Goal: Task Accomplishment & Management: Manage account settings

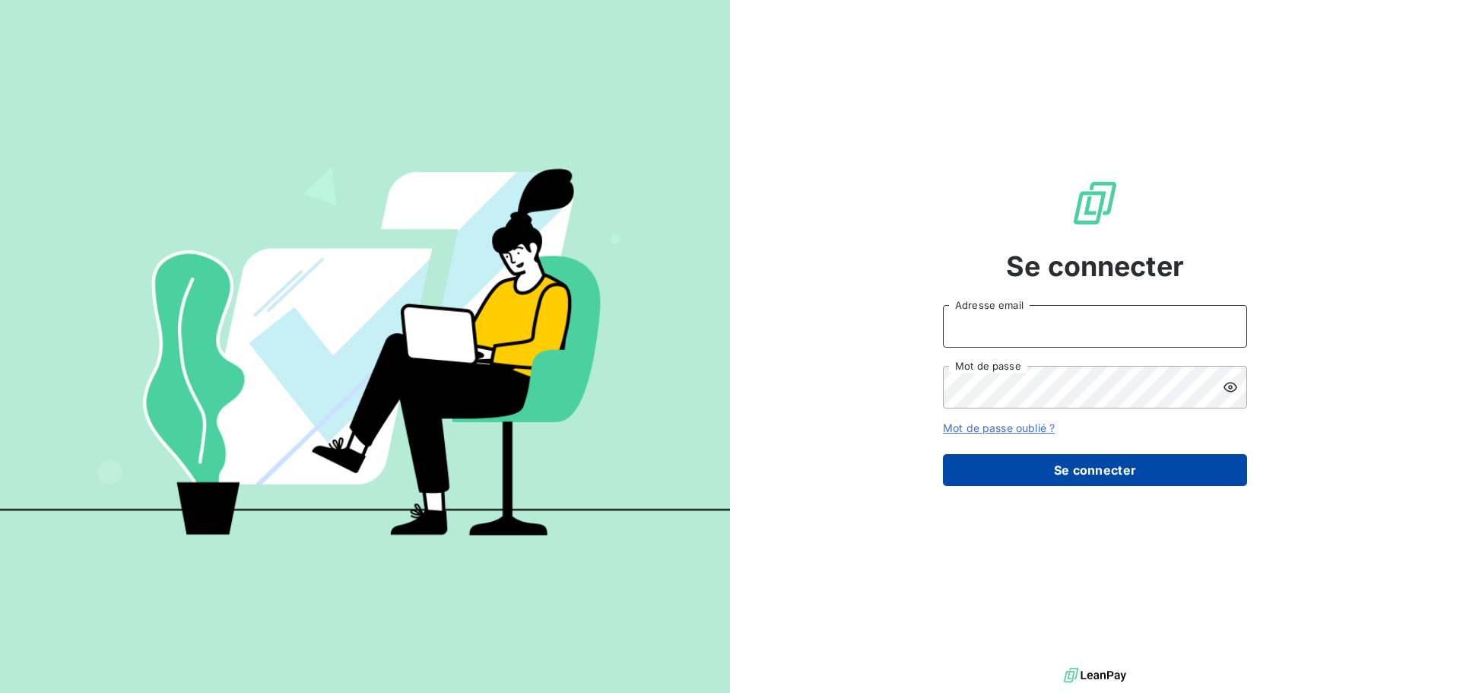
type input "[EMAIL_ADDRESS][DOMAIN_NAME]"
click at [1063, 459] on button "Se connecter" at bounding box center [1095, 470] width 304 height 32
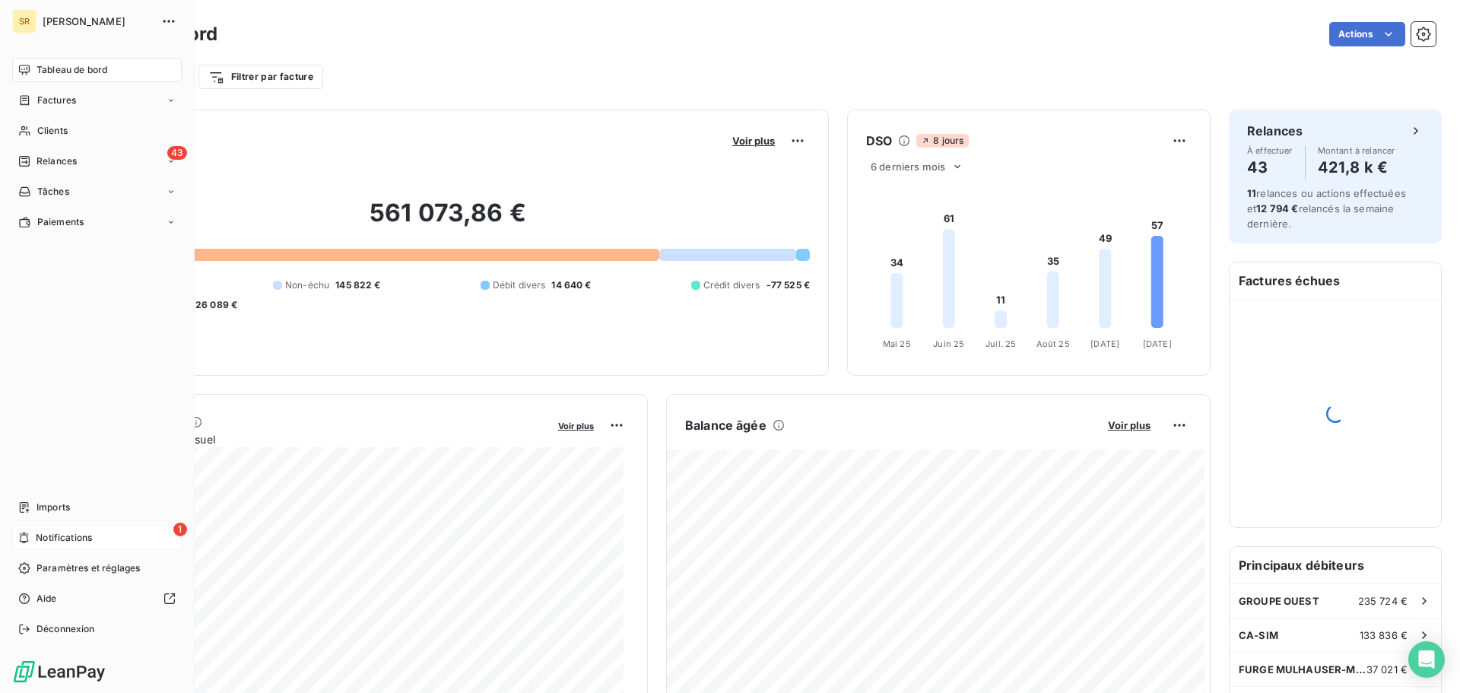
click at [65, 548] on div "1 Notifications" at bounding box center [97, 538] width 170 height 24
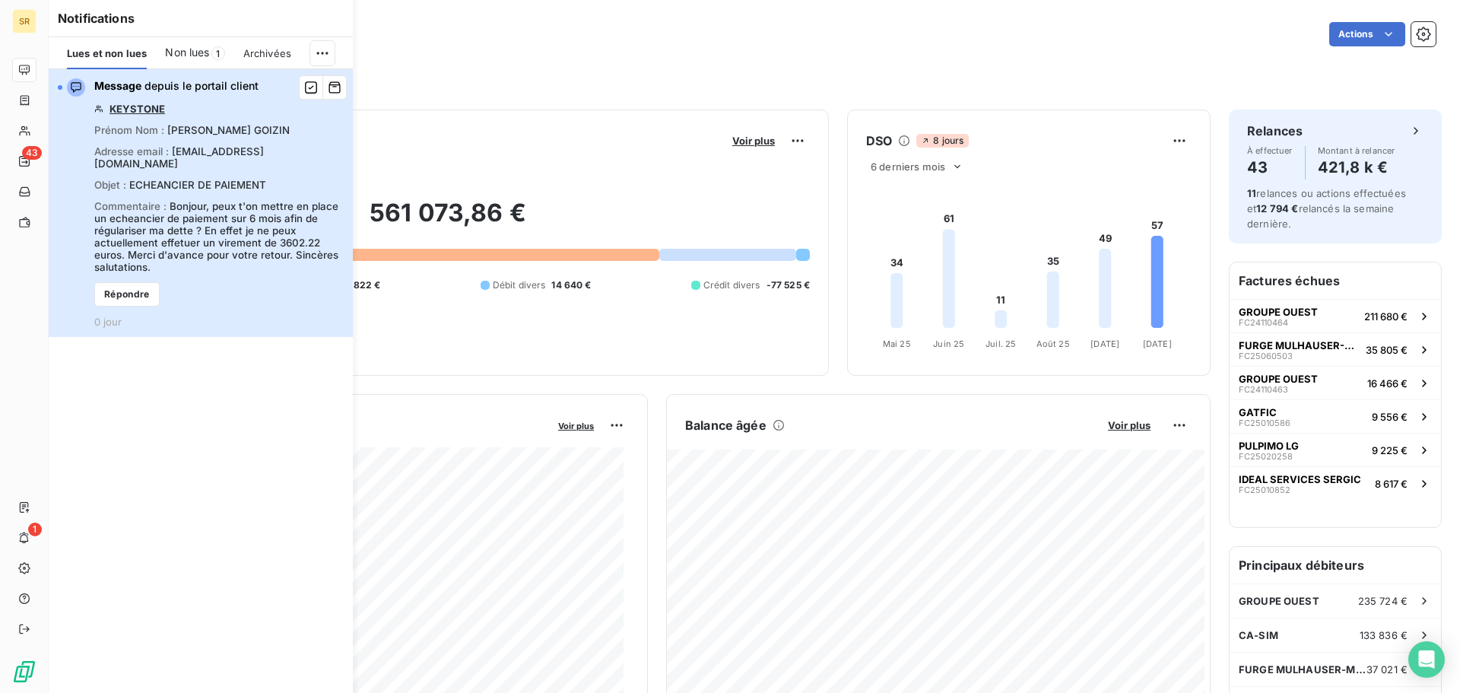
click at [150, 85] on span "Message depuis le portail client" at bounding box center [176, 85] width 164 height 15
